Goal: Task Accomplishment & Management: Complete application form

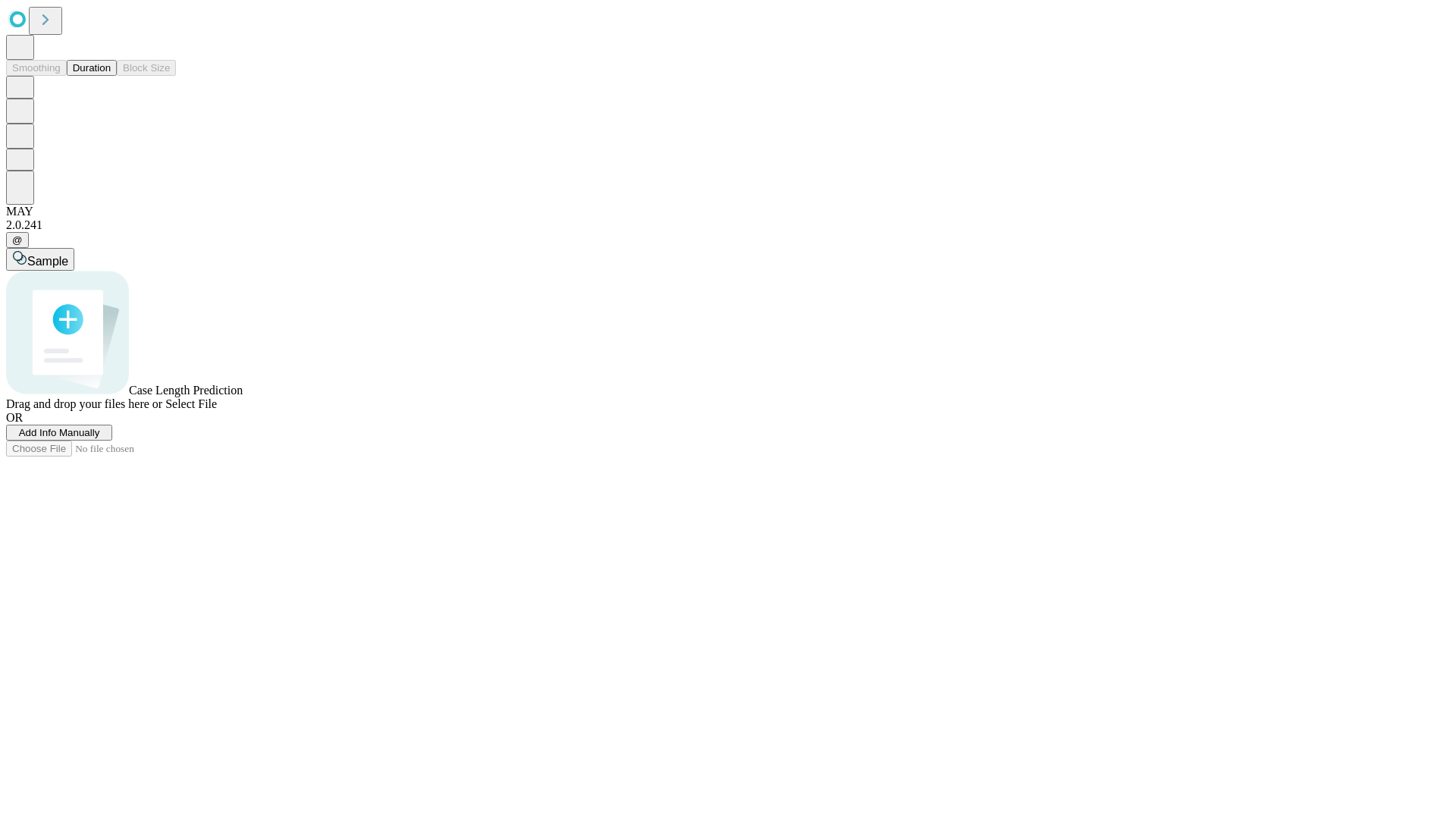
click at [100, 438] on span "Add Info Manually" at bounding box center [59, 432] width 81 height 11
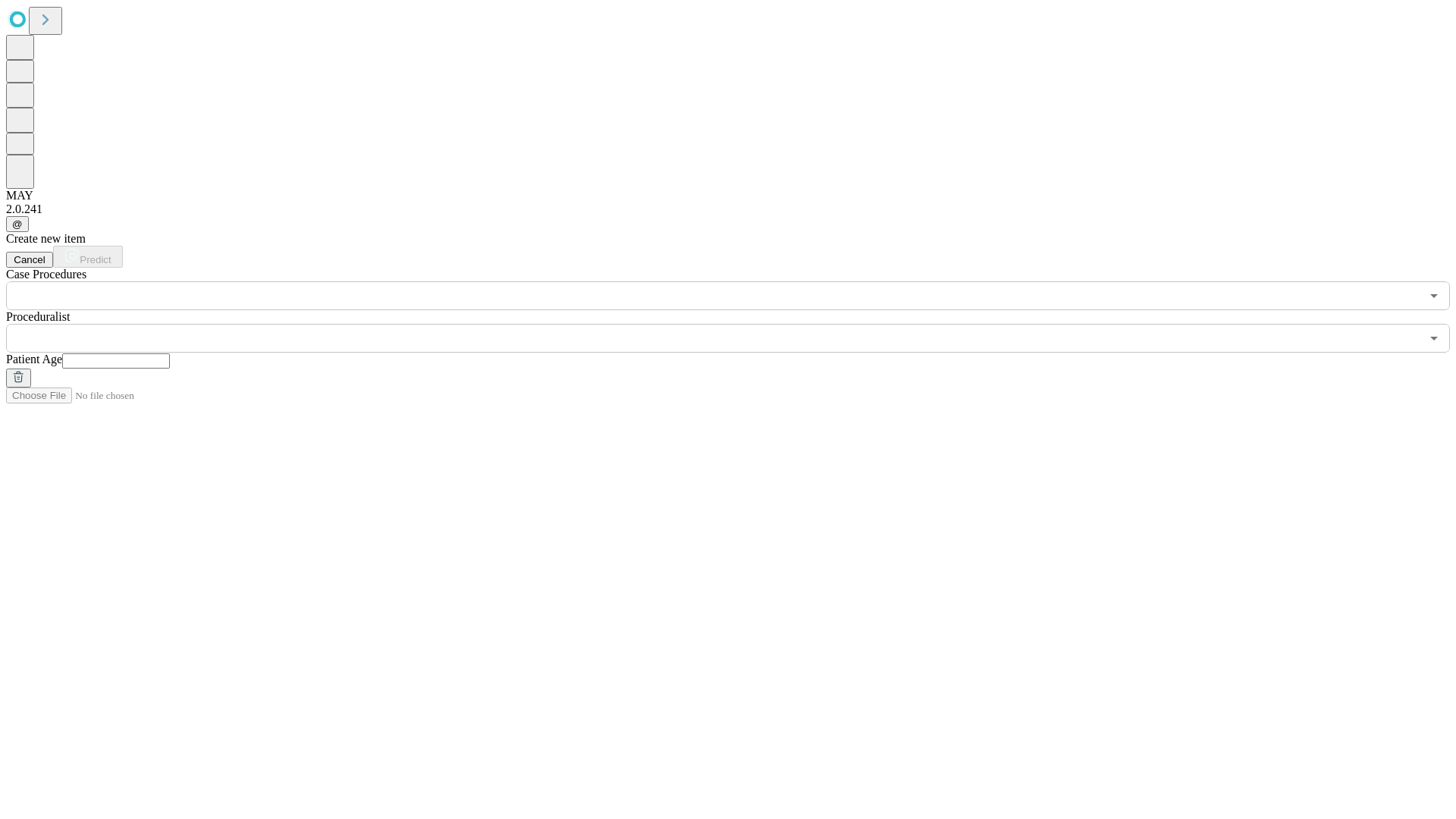
click at [170, 354] on input "text" at bounding box center [115, 361] width 108 height 15
type input "**"
click at [739, 324] on input "text" at bounding box center [712, 338] width 1414 height 29
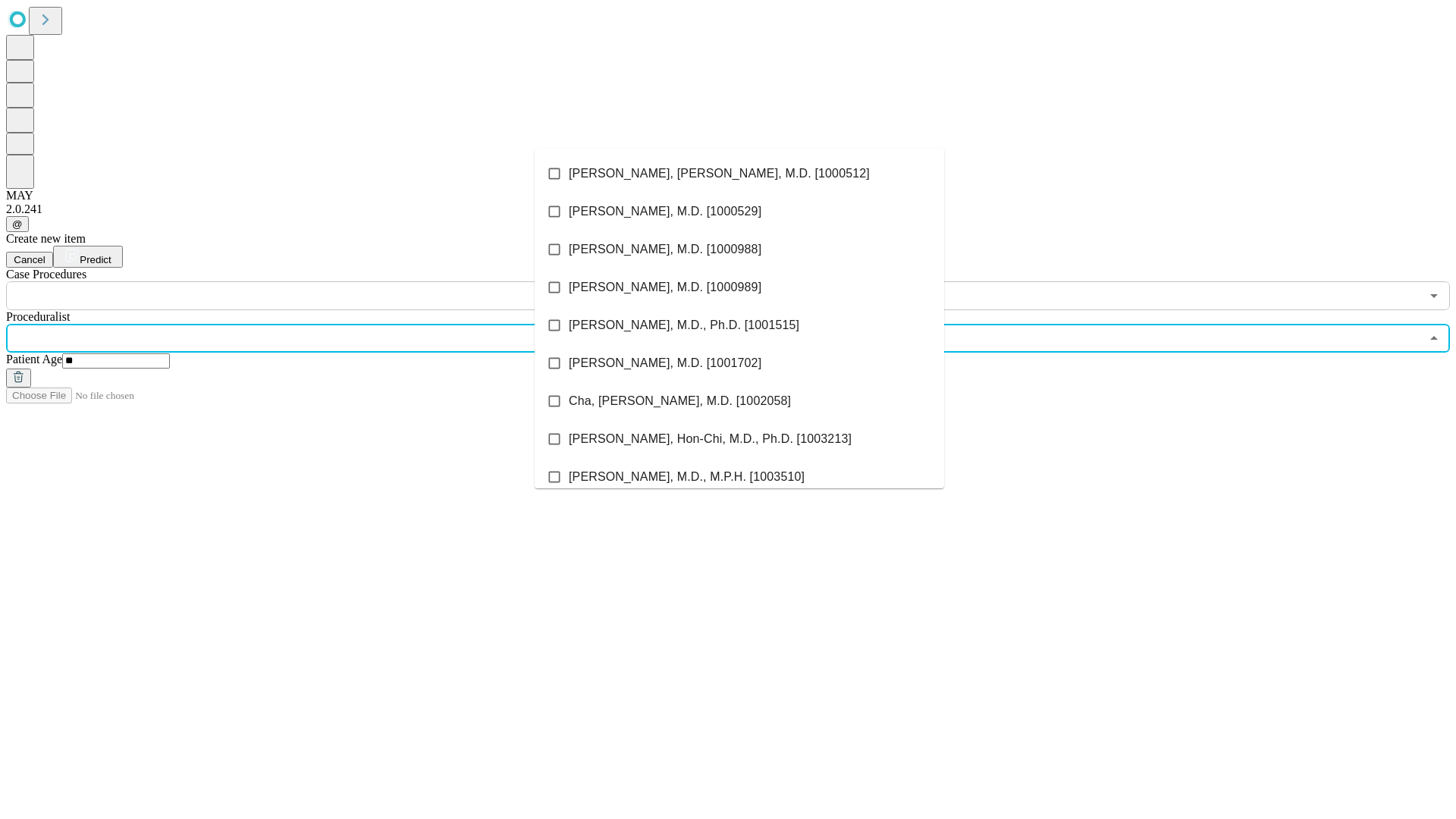
click at [739, 174] on li "[PERSON_NAME], [PERSON_NAME], M.D. [1000512]" at bounding box center [739, 173] width 410 height 38
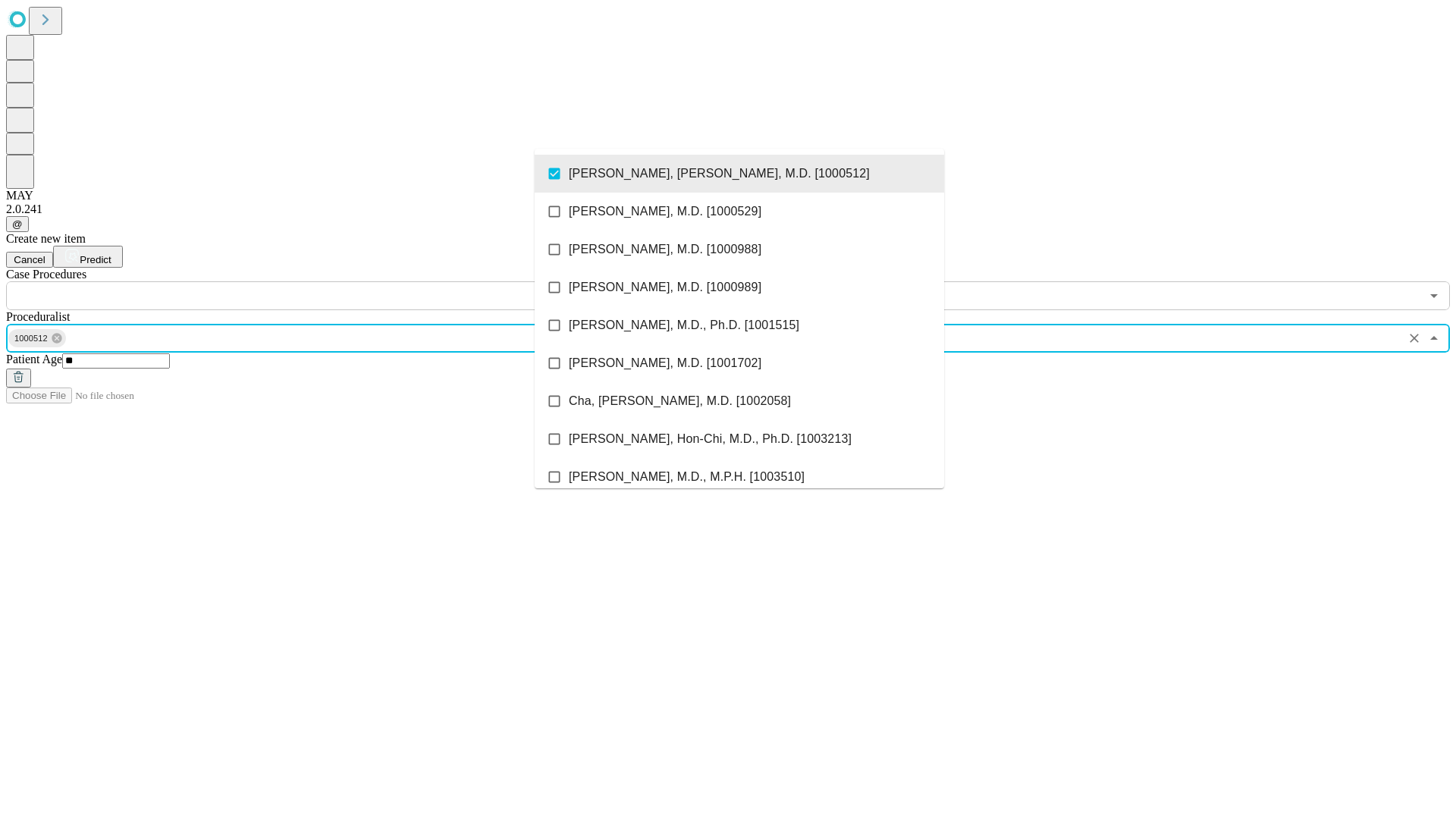
click at [319, 281] on input "text" at bounding box center [712, 296] width 1414 height 29
